Goal: Information Seeking & Learning: Learn about a topic

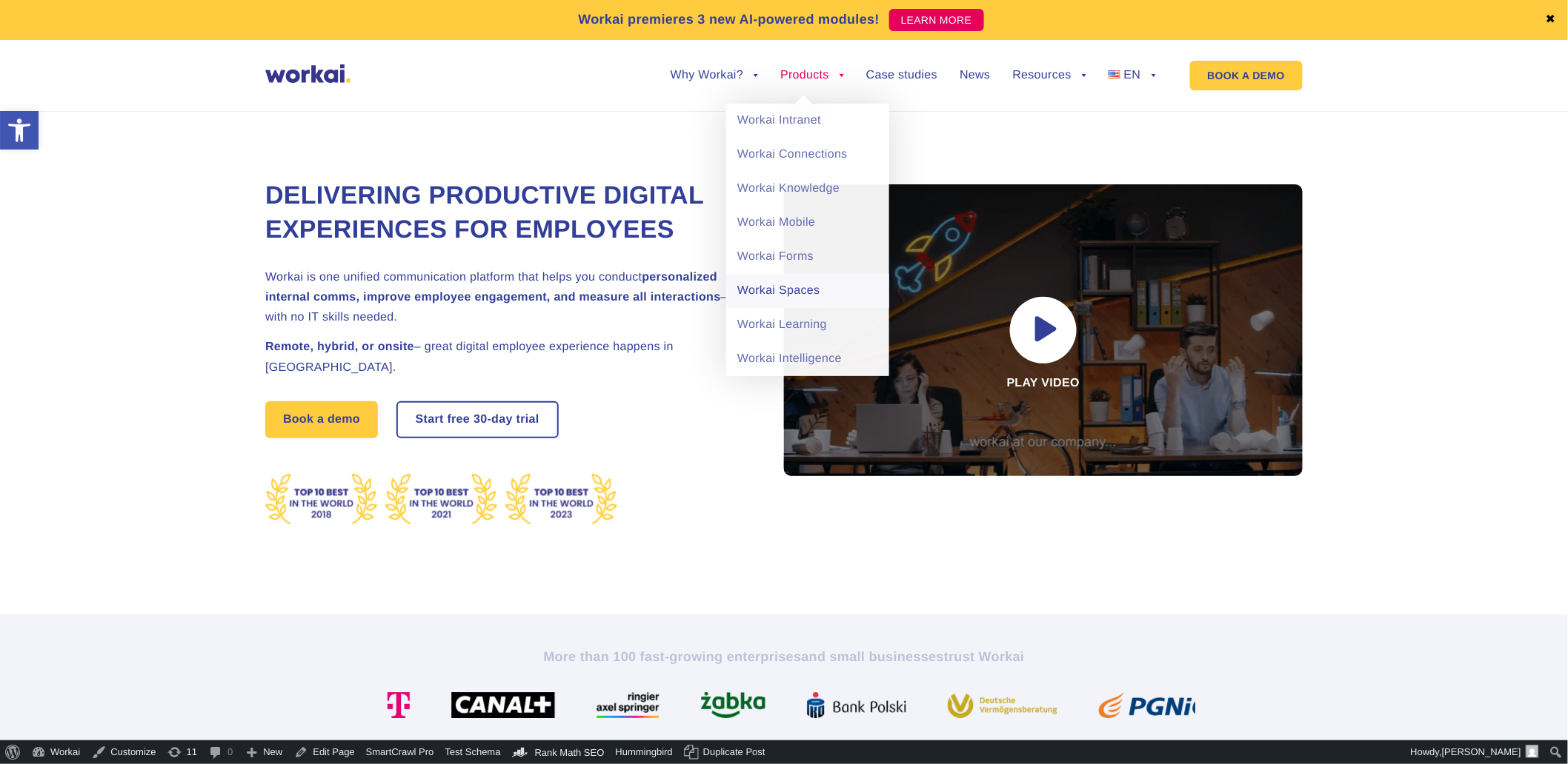
click at [779, 287] on link "Workai Spaces" at bounding box center [807, 290] width 163 height 34
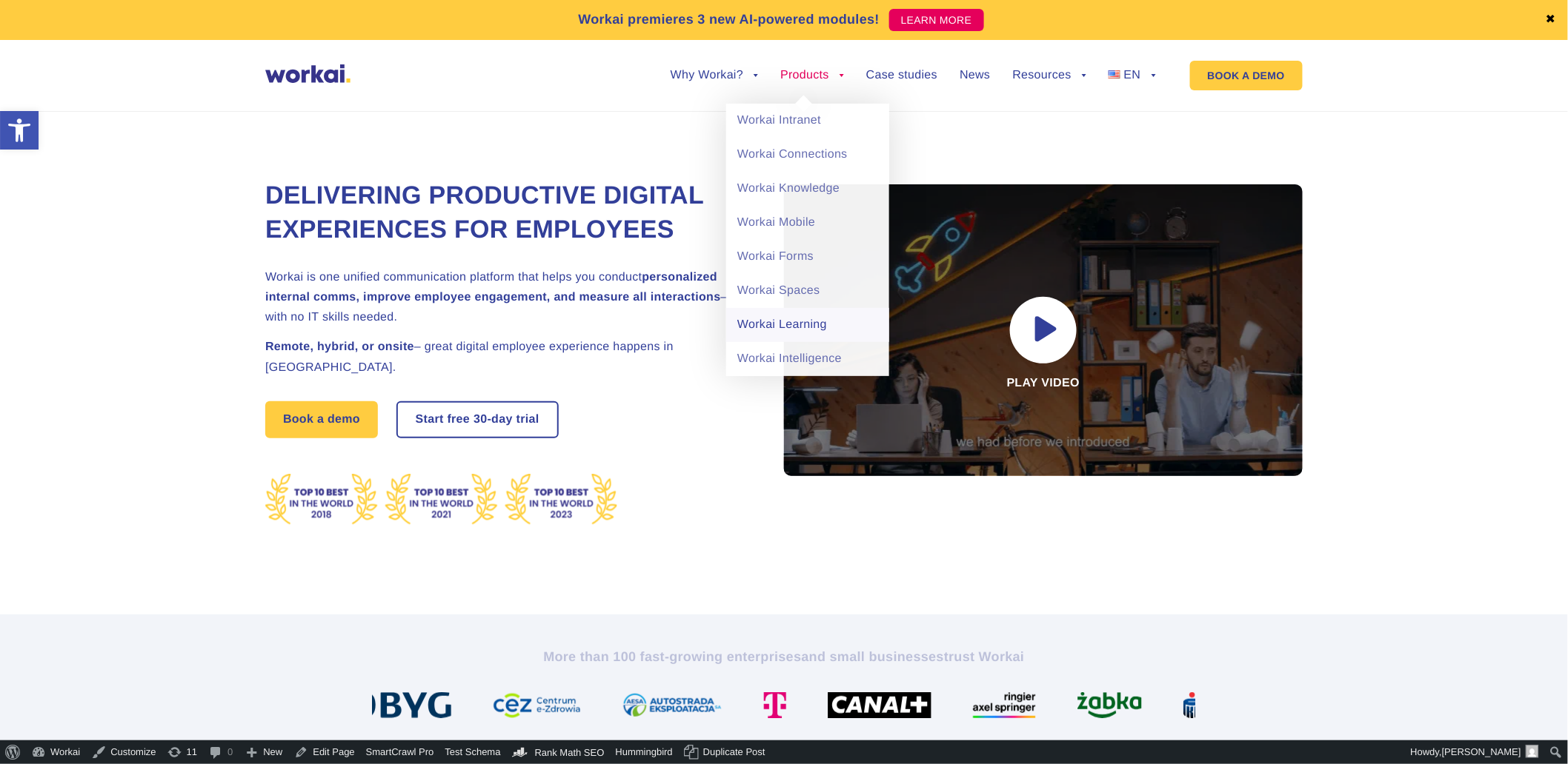
drag, startPoint x: 754, startPoint y: 320, endPoint x: 753, endPoint y: 311, distance: 9.1
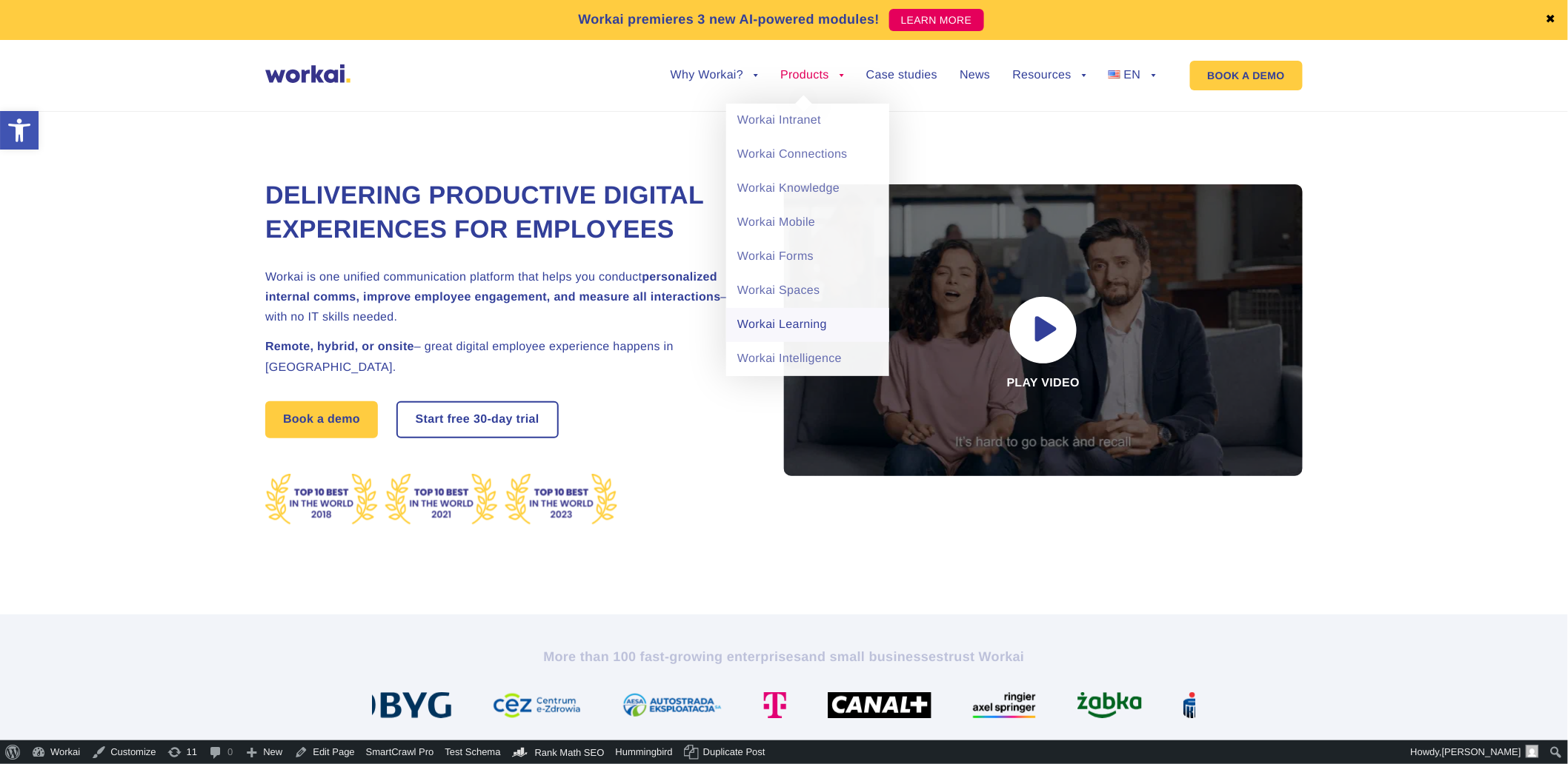
click at [754, 319] on link "Workai Learning" at bounding box center [807, 324] width 163 height 34
